Goal: Transaction & Acquisition: Obtain resource

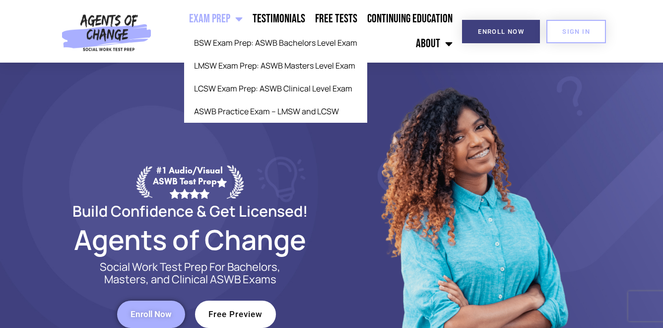
click at [224, 16] on link "Exam Prep" at bounding box center [216, 18] width 64 height 25
click at [238, 16] on span "Menu" at bounding box center [236, 19] width 12 height 22
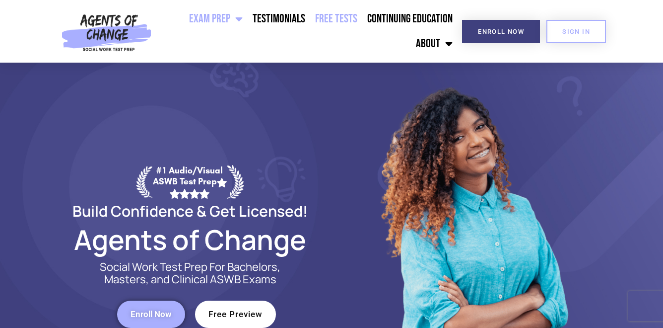
click at [330, 21] on link "Free Tests" at bounding box center [336, 18] width 52 height 25
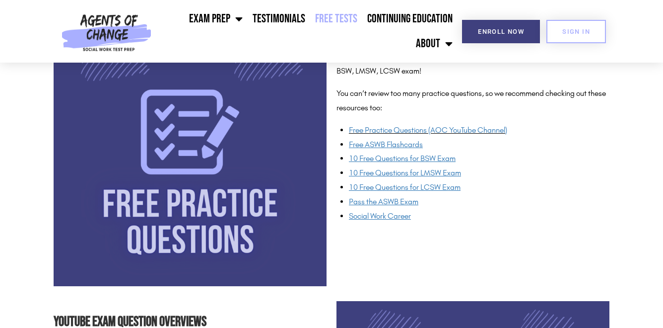
scroll to position [781, 0]
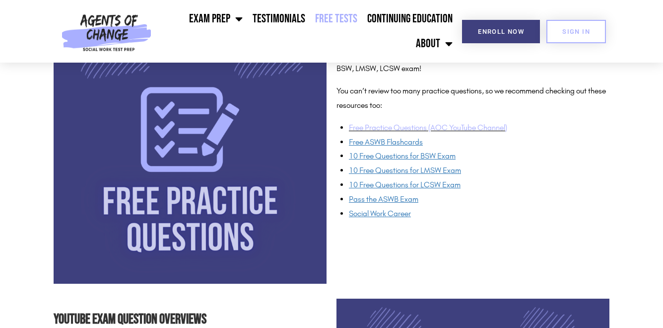
click at [399, 130] on link "Free Practice Questions (AOC YouTube Channel)" at bounding box center [428, 127] width 158 height 9
click at [389, 199] on span "Pass the ASWB Exam" at bounding box center [384, 198] width 70 height 9
click at [402, 212] on span "Social Work Career" at bounding box center [380, 213] width 62 height 9
click at [399, 140] on u "Free ASWB Flashcards" at bounding box center [386, 141] width 74 height 9
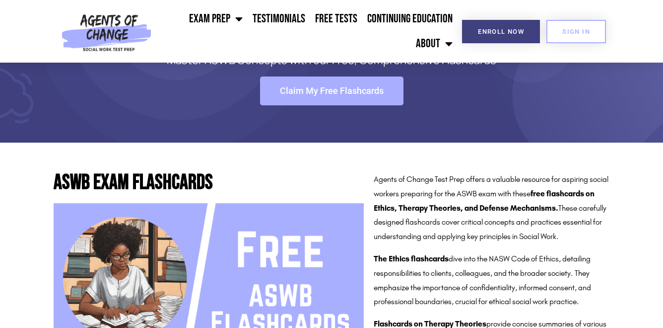
scroll to position [81, 0]
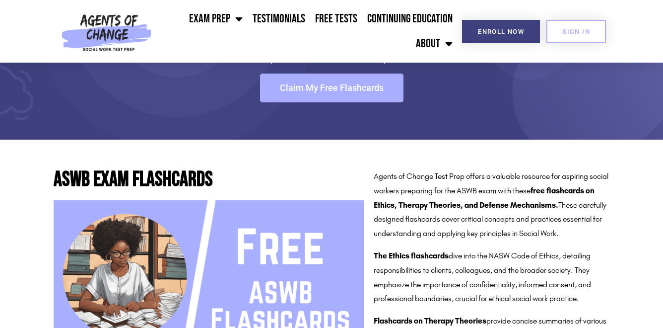
click at [364, 89] on span "Claim My Free Flashcards" at bounding box center [332, 87] width 104 height 9
